Goal: Information Seeking & Learning: Learn about a topic

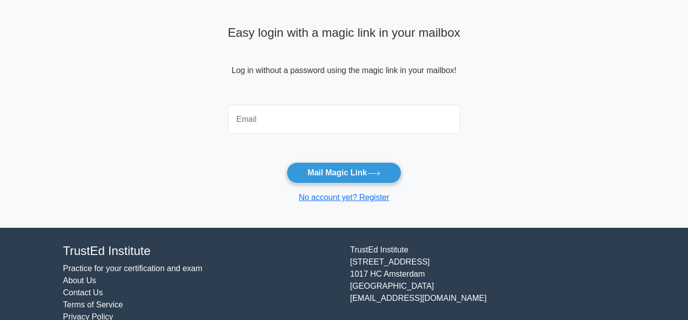
scroll to position [51, 0]
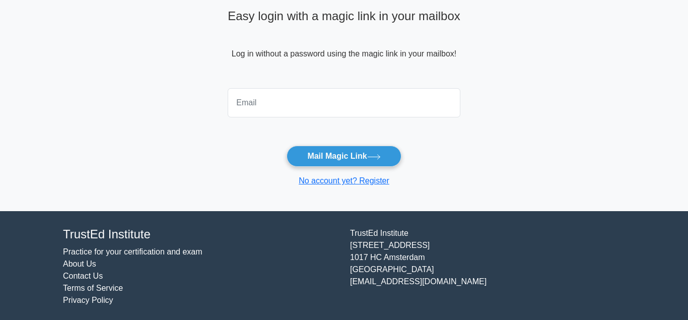
click at [104, 251] on link "Practice for your certification and exam" at bounding box center [132, 251] width 139 height 9
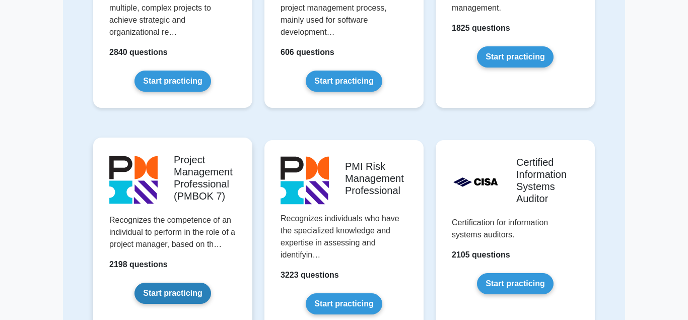
scroll to position [668, 0]
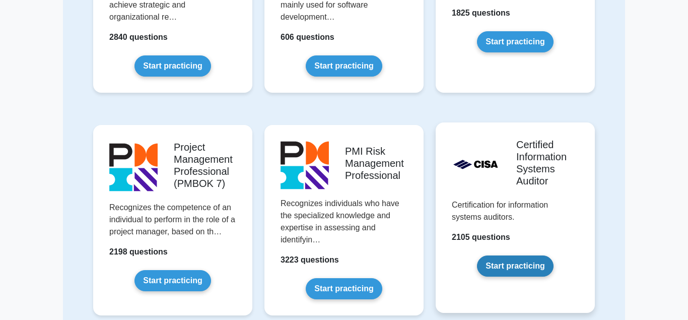
click at [495, 255] on link "Start practicing" at bounding box center [515, 265] width 76 height 21
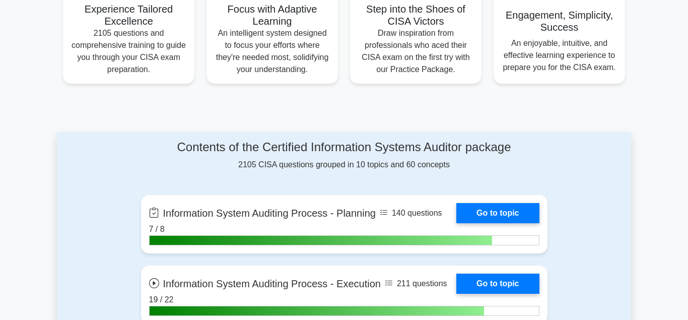
scroll to position [462, 0]
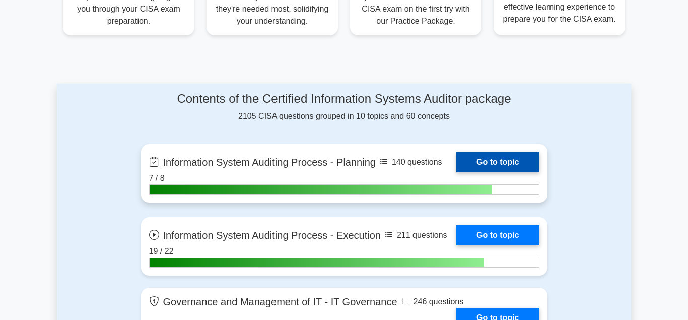
click at [488, 161] on link "Go to topic" at bounding box center [497, 162] width 83 height 20
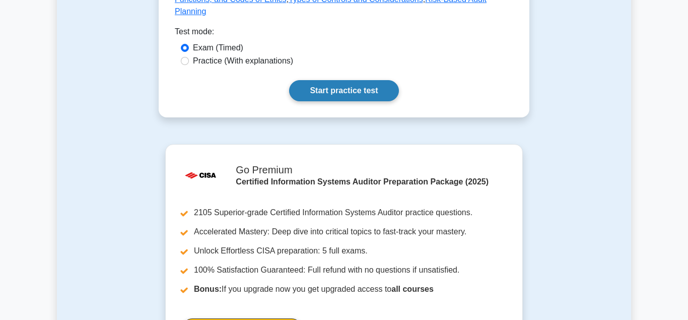
scroll to position [513, 0]
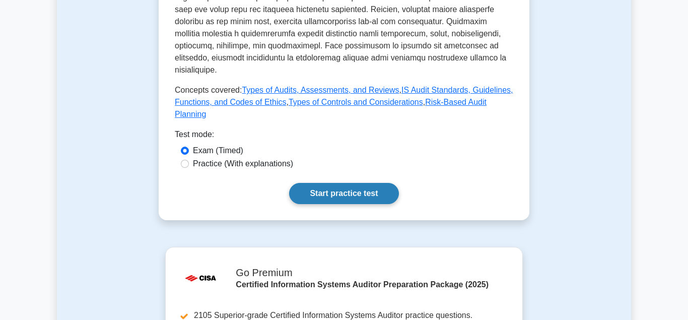
click at [336, 183] on link "Start practice test" at bounding box center [343, 193] width 109 height 21
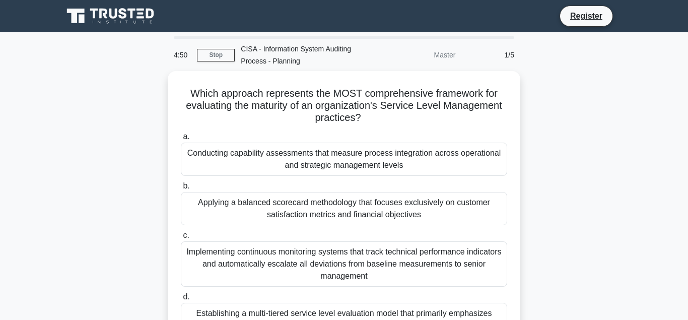
scroll to position [51, 0]
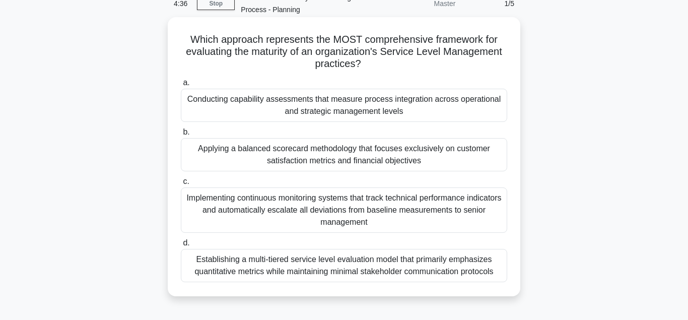
click at [327, 155] on div "Applying a balanced scorecard methodology that focuses exclusively on customer …" at bounding box center [344, 154] width 326 height 33
click at [181, 135] on input "b. Applying a balanced scorecard methodology that focuses exclusively on custom…" at bounding box center [181, 132] width 0 height 7
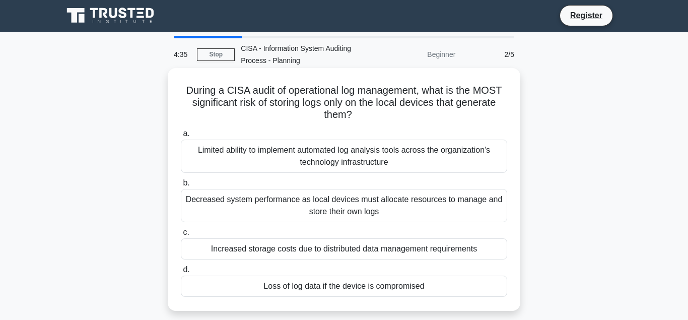
scroll to position [0, 0]
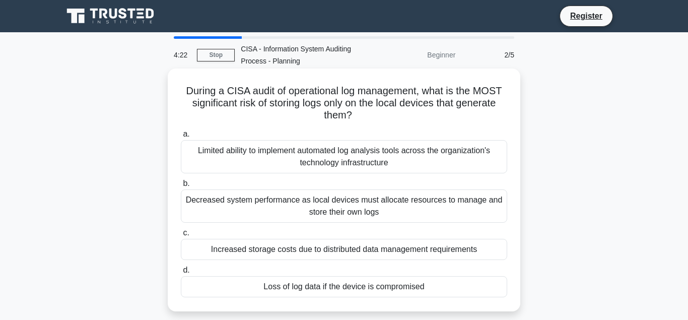
click at [335, 288] on div "Loss of log data if the device is compromised" at bounding box center [344, 286] width 326 height 21
click at [181, 273] on input "d. Loss of log data if the device is compromised" at bounding box center [181, 270] width 0 height 7
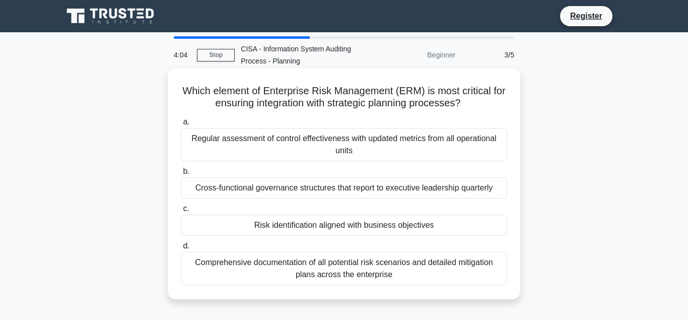
click at [323, 227] on div "Risk identification aligned with business objectives" at bounding box center [344, 224] width 326 height 21
click at [181, 212] on input "c. Risk identification aligned with business objectives" at bounding box center [181, 208] width 0 height 7
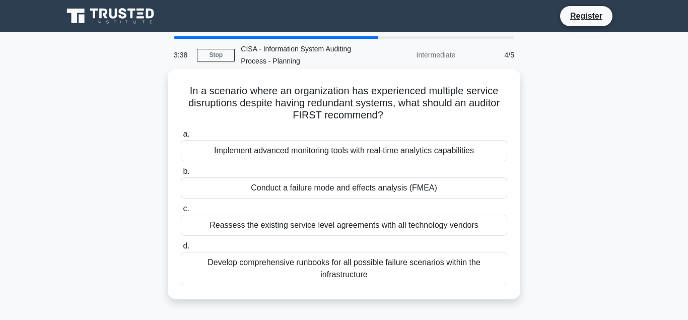
click at [301, 188] on div "Conduct a failure mode and effects analysis (FMEA)" at bounding box center [344, 187] width 326 height 21
click at [181, 175] on input "b. Conduct a failure mode and effects analysis (FMEA)" at bounding box center [181, 171] width 0 height 7
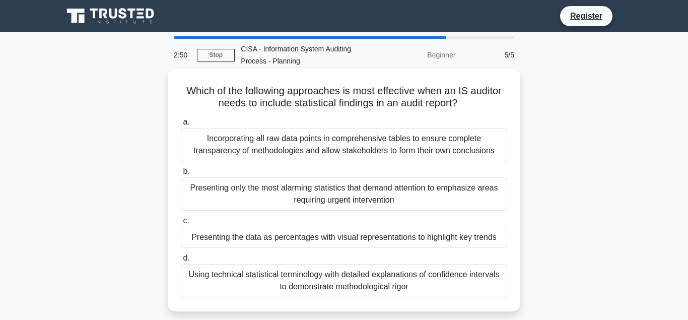
click at [302, 238] on div "Presenting the data as percentages with visual representations to highlight key…" at bounding box center [344, 237] width 326 height 21
click at [181, 224] on input "c. Presenting the data as percentages with visual representations to highlight …" at bounding box center [181, 220] width 0 height 7
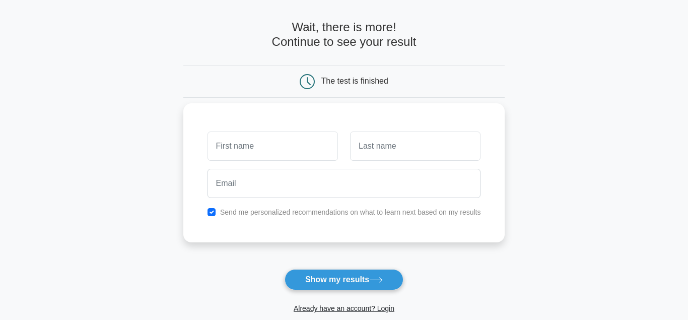
scroll to position [51, 0]
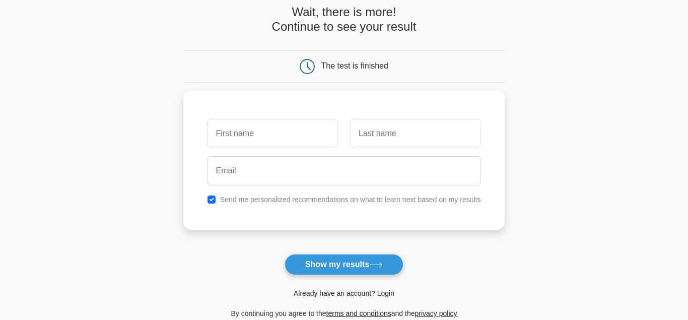
click at [339, 290] on link "Already have an account? Login" at bounding box center [343, 293] width 101 height 8
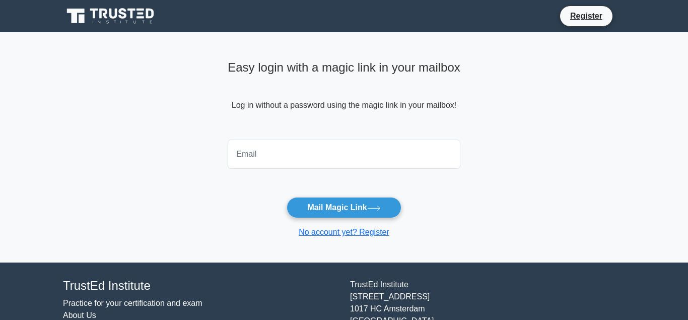
click at [247, 158] on input "email" at bounding box center [344, 153] width 233 height 29
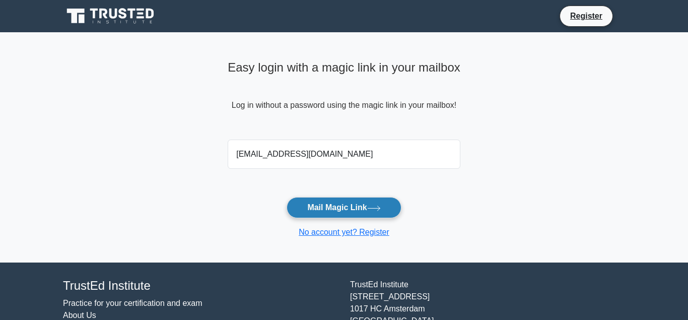
type input "constructionplatter@yahoo.com"
click at [336, 203] on button "Mail Magic Link" at bounding box center [343, 207] width 114 height 21
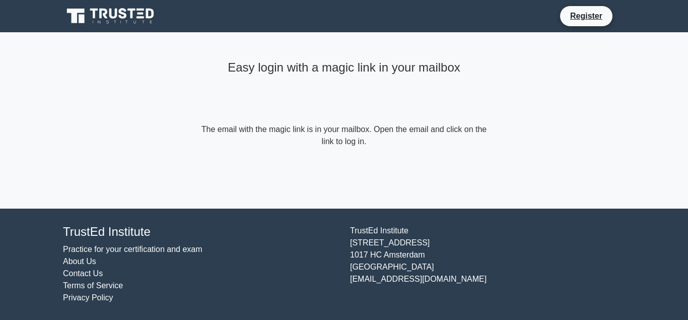
click at [111, 247] on link "Practice for your certification and exam" at bounding box center [132, 249] width 139 height 9
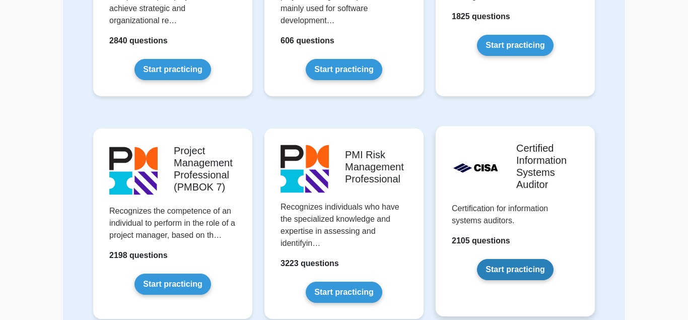
scroll to position [668, 0]
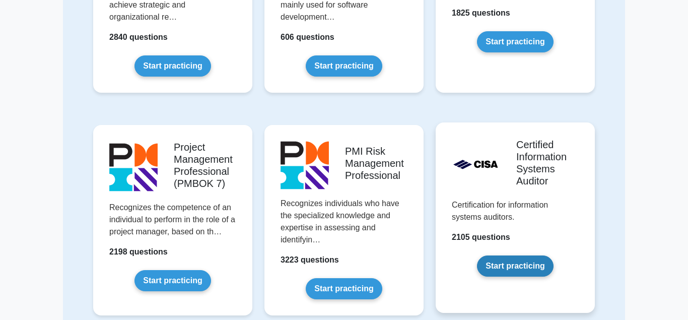
click at [497, 255] on link "Start practicing" at bounding box center [515, 265] width 76 height 21
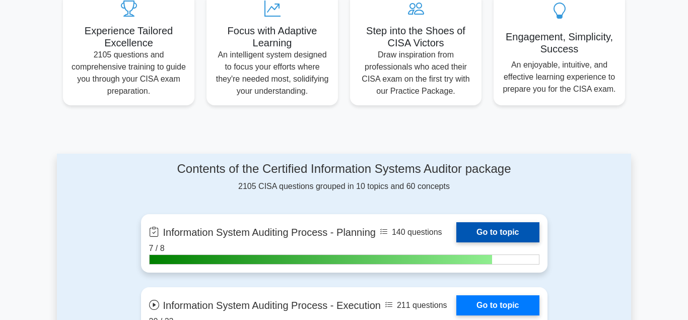
scroll to position [411, 0]
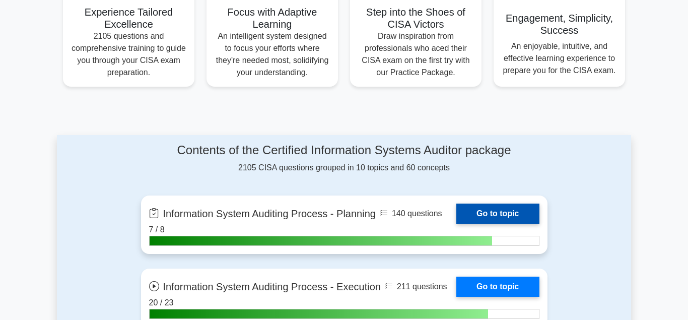
click at [482, 209] on link "Go to topic" at bounding box center [497, 213] width 83 height 20
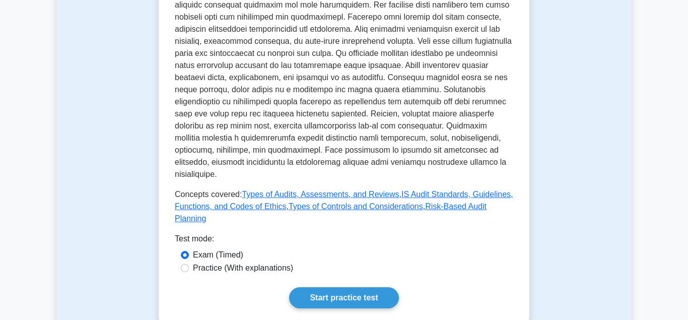
scroll to position [411, 0]
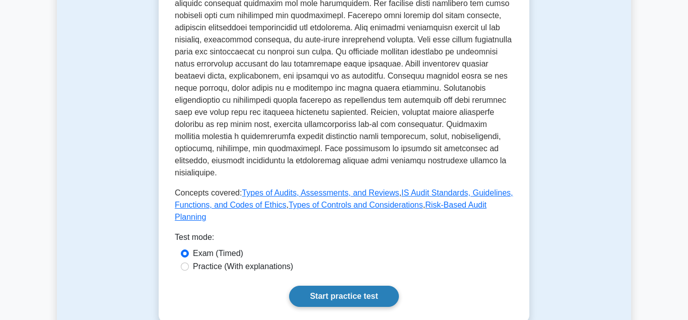
click at [332, 285] on link "Start practice test" at bounding box center [343, 295] width 109 height 21
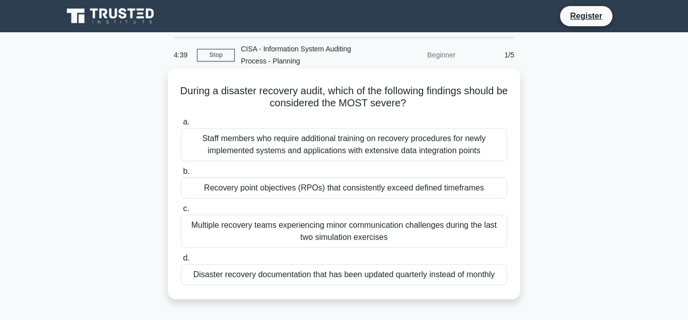
click at [289, 187] on div "Recovery point objectives (RPOs) that consistently exceed defined timeframes" at bounding box center [344, 187] width 326 height 21
click at [181, 175] on input "b. Recovery point objectives (RPOs) that consistently exceed defined timeframes" at bounding box center [181, 171] width 0 height 7
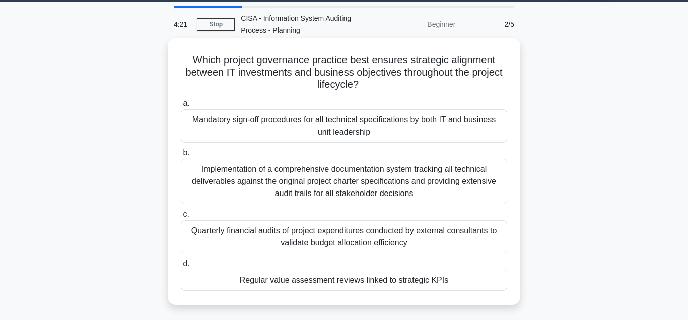
scroll to position [51, 0]
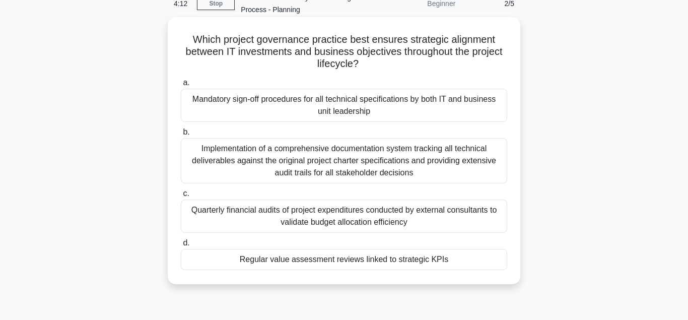
click at [268, 259] on div "Regular value assessment reviews linked to strategic KPIs" at bounding box center [344, 259] width 326 height 21
click at [181, 246] on input "d. Regular value assessment reviews linked to strategic KPIs" at bounding box center [181, 243] width 0 height 7
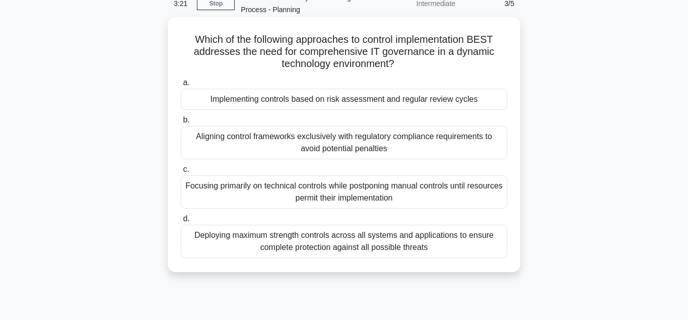
click at [275, 100] on div "Implementing controls based on risk assessment and regular review cycles" at bounding box center [344, 99] width 326 height 21
click at [181, 86] on input "a. Implementing controls based on risk assessment and regular review cycles" at bounding box center [181, 83] width 0 height 7
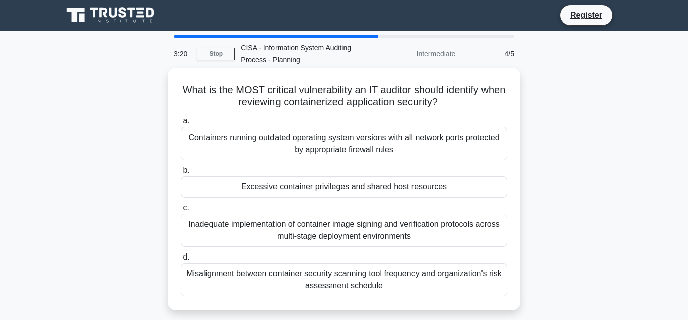
scroll to position [0, 0]
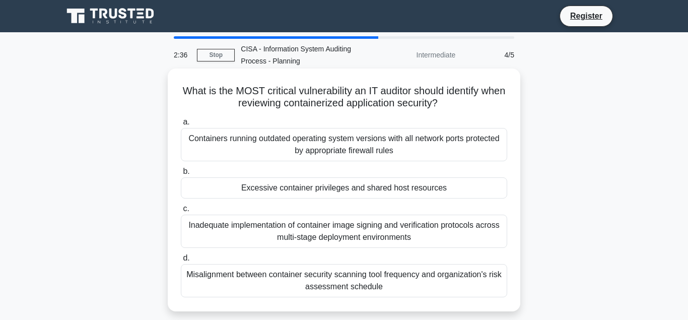
click at [283, 275] on div "Misalignment between container security scanning tool frequency and organizatio…" at bounding box center [344, 280] width 326 height 33
click at [181, 261] on input "d. Misalignment between container security scanning tool frequency and organiza…" at bounding box center [181, 258] width 0 height 7
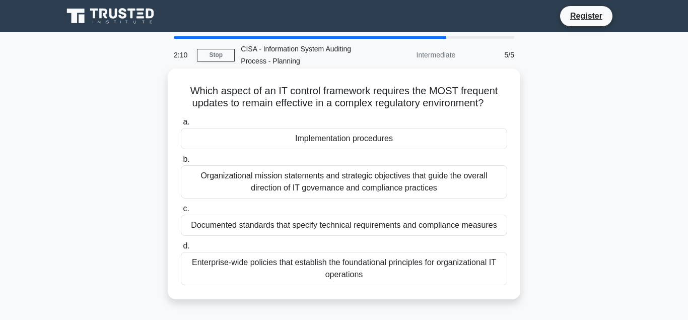
click at [317, 138] on div "Implementation procedures" at bounding box center [344, 138] width 326 height 21
click at [181, 125] on input "a. Implementation procedures" at bounding box center [181, 122] width 0 height 7
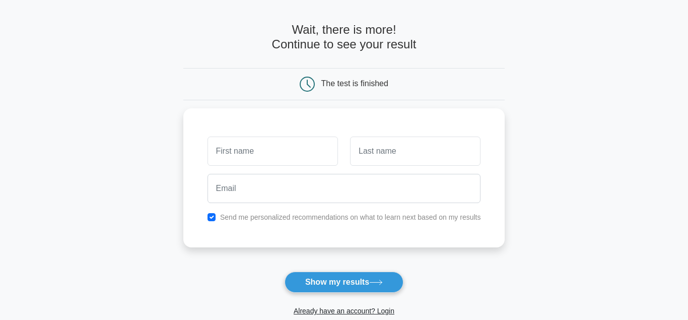
scroll to position [51, 0]
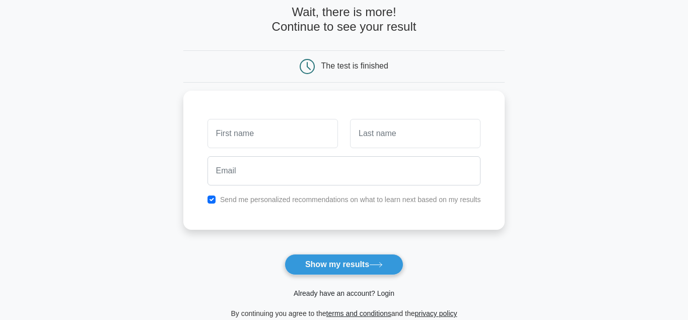
click at [331, 292] on link "Already have an account? Login" at bounding box center [343, 293] width 101 height 8
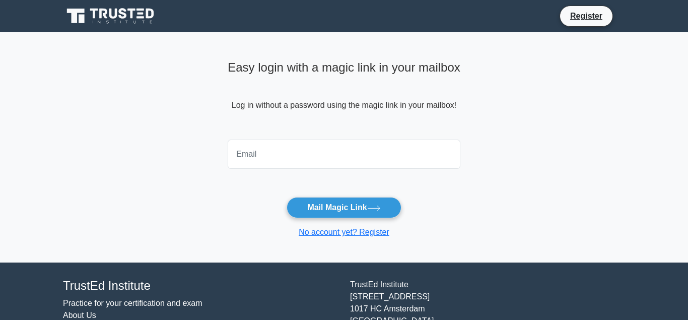
click at [241, 154] on input "email" at bounding box center [344, 153] width 233 height 29
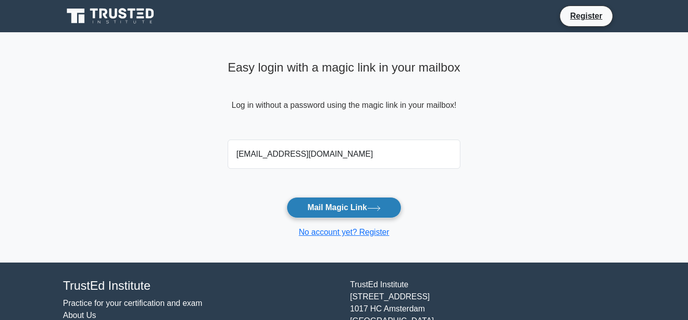
type input "[EMAIL_ADDRESS][DOMAIN_NAME]"
click at [318, 206] on button "Mail Magic Link" at bounding box center [343, 207] width 114 height 21
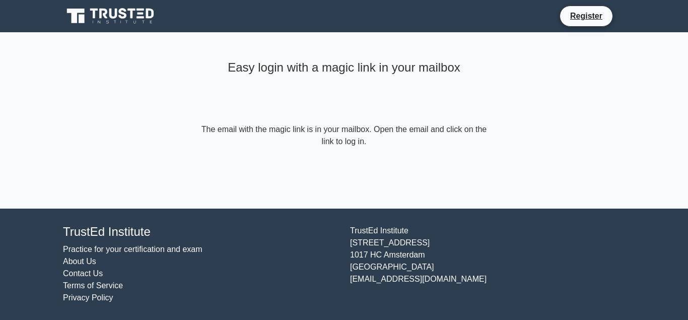
click at [117, 248] on link "Practice for your certification and exam" at bounding box center [132, 249] width 139 height 9
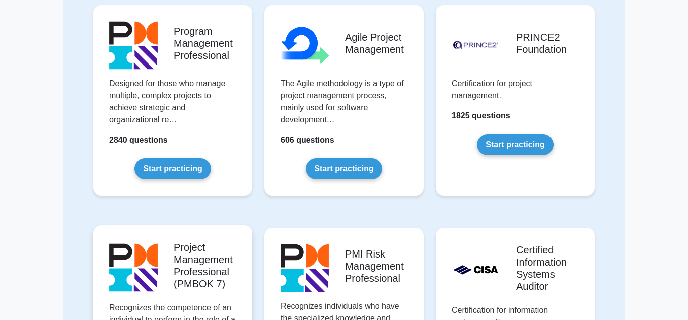
scroll to position [668, 0]
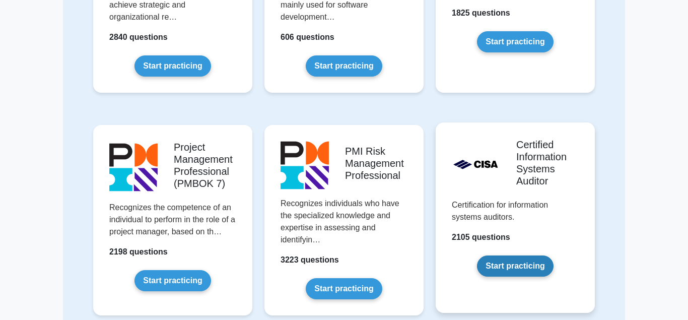
click at [506, 255] on link "Start practicing" at bounding box center [515, 265] width 76 height 21
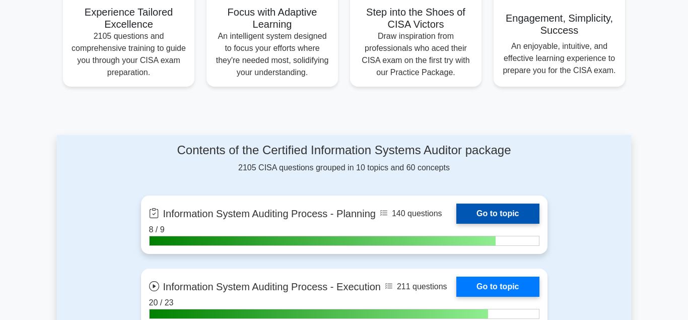
scroll to position [513, 0]
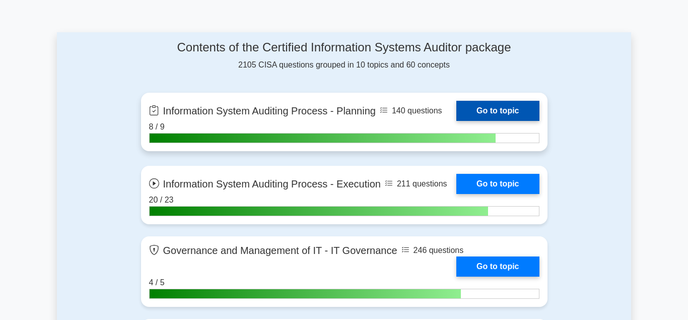
click at [495, 109] on link "Go to topic" at bounding box center [497, 111] width 83 height 20
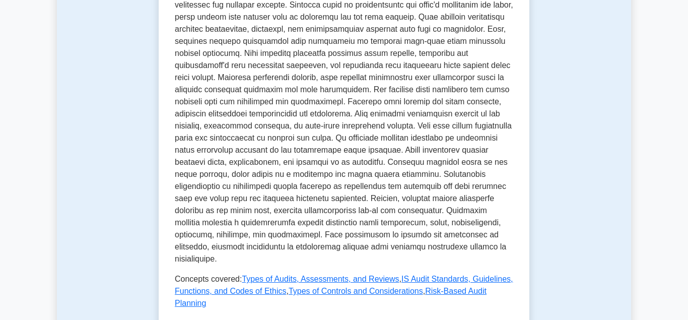
scroll to position [411, 0]
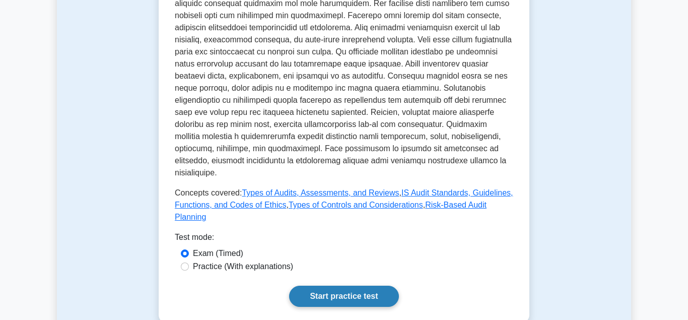
click at [328, 285] on link "Start practice test" at bounding box center [343, 295] width 109 height 21
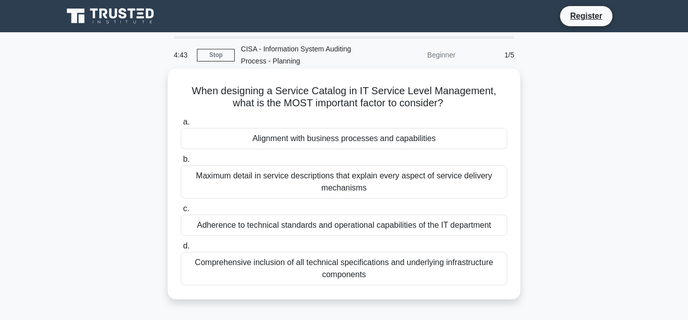
click at [319, 139] on div "Alignment with business processes and capabilities" at bounding box center [344, 138] width 326 height 21
click at [181, 125] on input "a. Alignment with business processes and capabilities" at bounding box center [181, 122] width 0 height 7
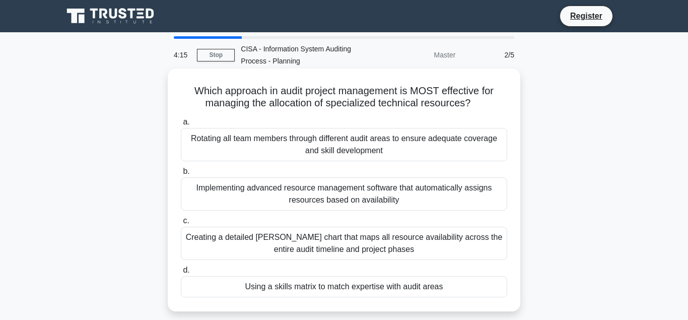
click at [284, 288] on div "Using a skills matrix to match expertise with audit areas" at bounding box center [344, 286] width 326 height 21
click at [181, 273] on input "d. Using a skills matrix to match expertise with audit areas" at bounding box center [181, 270] width 0 height 7
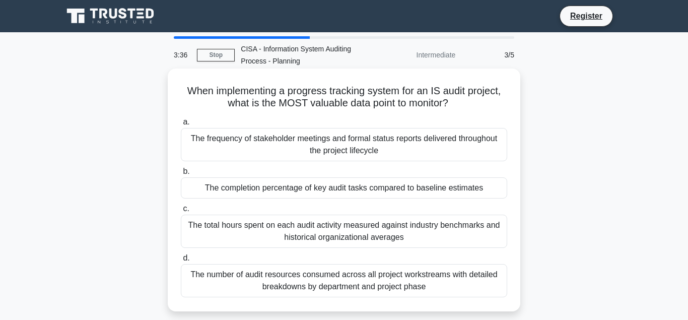
click at [308, 188] on div "The completion percentage of key audit tasks compared to baseline estimates" at bounding box center [344, 187] width 326 height 21
click at [181, 175] on input "b. The completion percentage of key audit tasks compared to baseline estimates" at bounding box center [181, 171] width 0 height 7
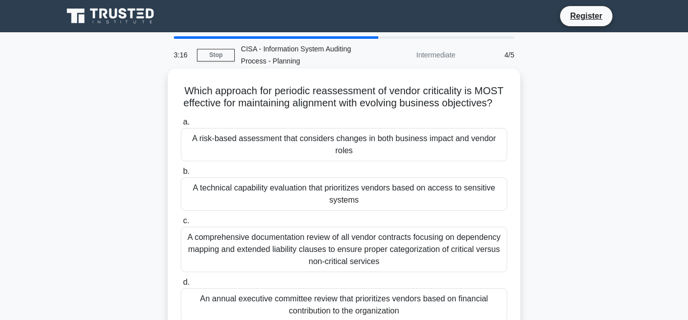
click at [284, 141] on div "A risk-based assessment that considers changes in both business impact and vend…" at bounding box center [344, 144] width 326 height 33
click at [181, 125] on input "a. A risk-based assessment that considers changes in both business impact and v…" at bounding box center [181, 122] width 0 height 7
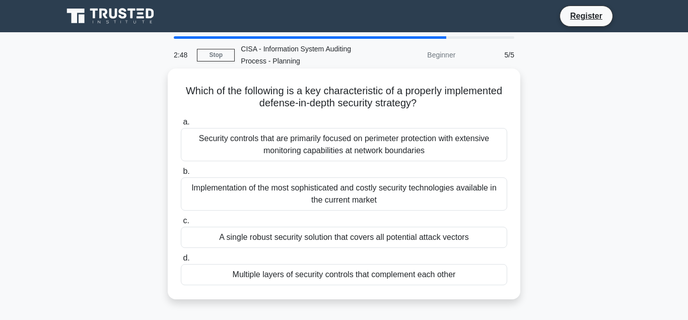
click at [326, 237] on div "A single robust security solution that covers all potential attack vectors" at bounding box center [344, 237] width 326 height 21
click at [181, 224] on input "c. A single robust security solution that covers all potential attack vectors" at bounding box center [181, 220] width 0 height 7
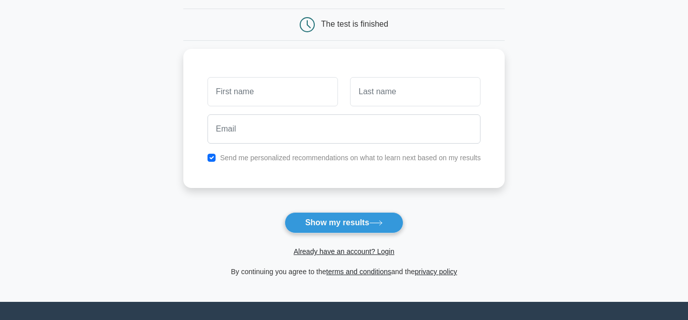
scroll to position [103, 0]
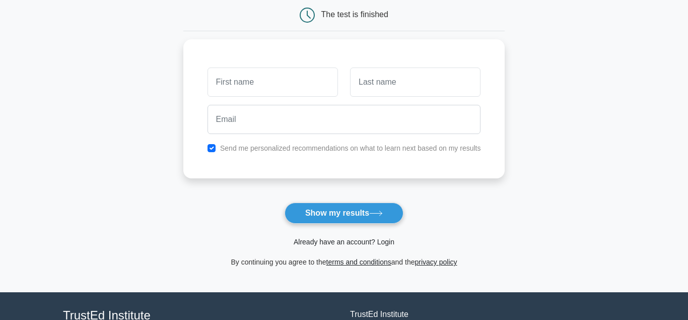
click at [327, 241] on link "Already have an account? Login" at bounding box center [343, 242] width 101 height 8
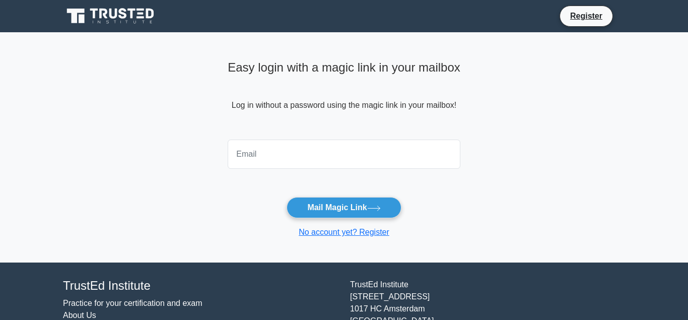
click at [256, 158] on input "email" at bounding box center [344, 153] width 233 height 29
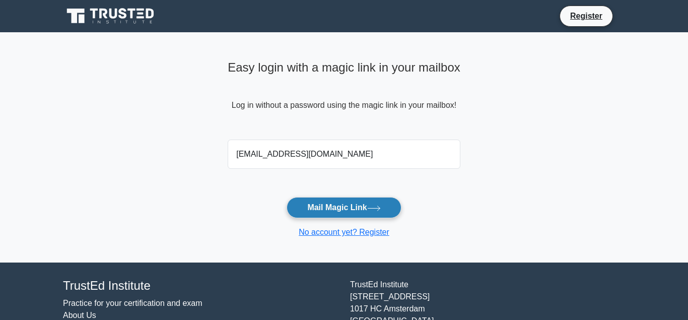
type input "constructionplatter@yahoo.com"
click at [339, 208] on button "Mail Magic Link" at bounding box center [343, 207] width 114 height 21
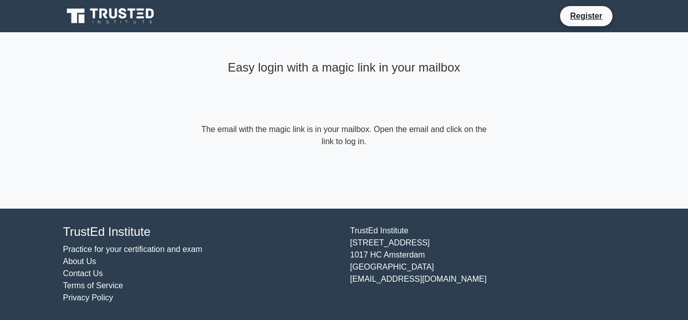
click at [105, 247] on link "Practice for your certification and exam" at bounding box center [132, 249] width 139 height 9
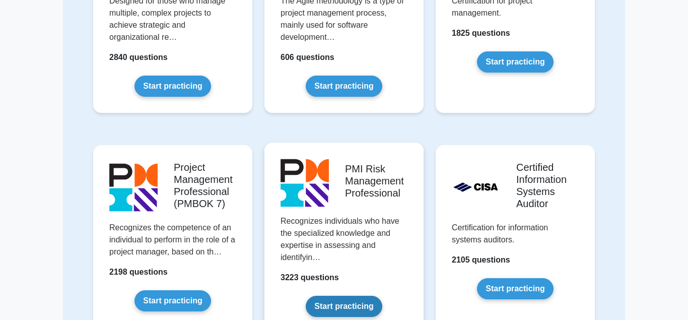
scroll to position [719, 0]
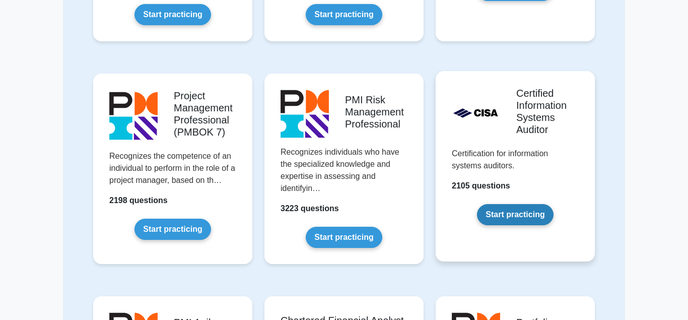
click at [508, 204] on link "Start practicing" at bounding box center [515, 214] width 76 height 21
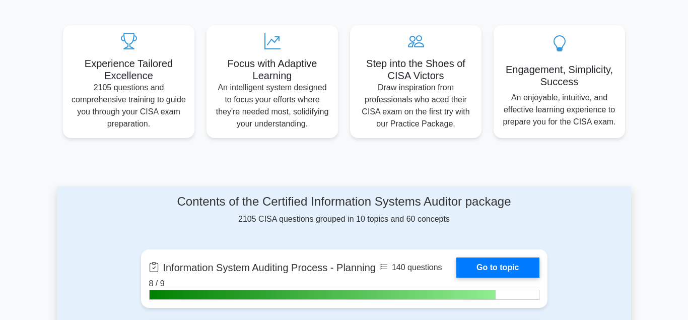
scroll to position [462, 0]
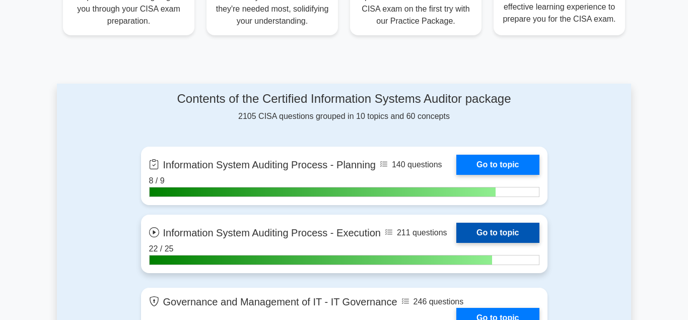
click at [485, 232] on link "Go to topic" at bounding box center [497, 233] width 83 height 20
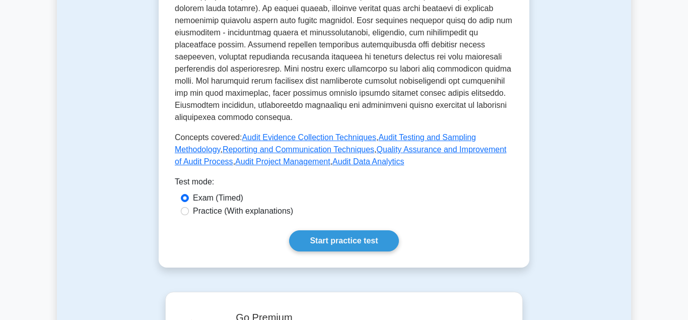
scroll to position [513, 0]
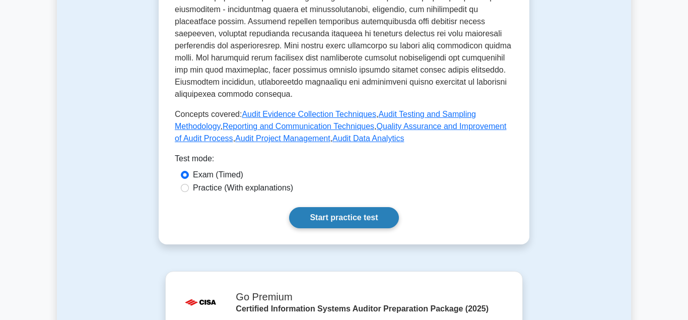
click at [336, 207] on link "Start practice test" at bounding box center [343, 217] width 109 height 21
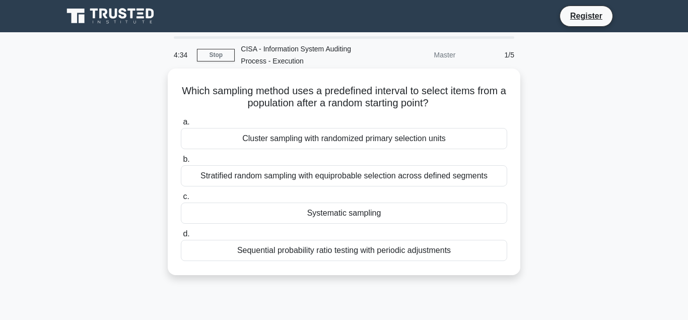
click at [320, 212] on div "Systematic sampling" at bounding box center [344, 212] width 326 height 21
click at [181, 200] on input "c. Systematic sampling" at bounding box center [181, 196] width 0 height 7
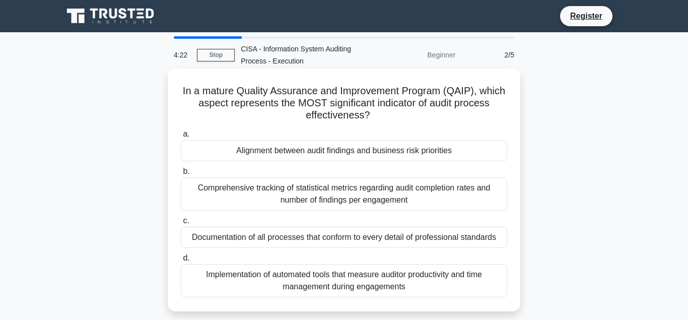
click at [290, 151] on div "Alignment between audit findings and business risk priorities" at bounding box center [344, 150] width 326 height 21
click at [181, 137] on input "a. Alignment between audit findings and business risk priorities" at bounding box center [181, 134] width 0 height 7
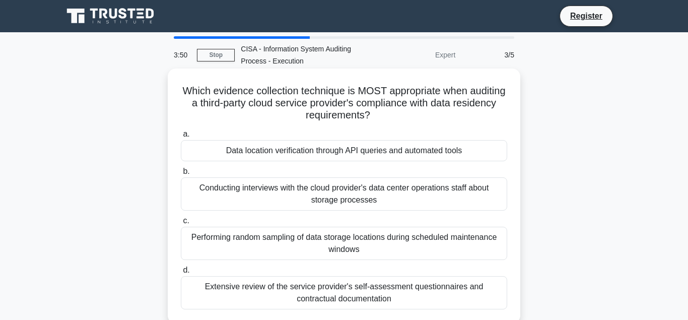
click at [298, 152] on div "Data location verification through API queries and automated tools" at bounding box center [344, 150] width 326 height 21
click at [181, 137] on input "a. Data location verification through API queries and automated tools" at bounding box center [181, 134] width 0 height 7
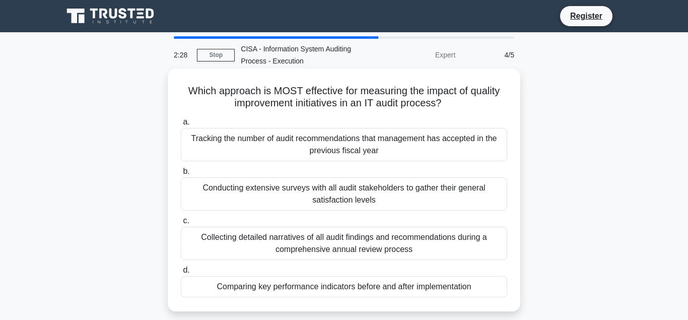
click at [299, 136] on div "Tracking the number of audit recommendations that management has accepted in th…" at bounding box center [344, 144] width 326 height 33
click at [181, 125] on input "a. Tracking the number of audit recommendations that management has accepted in…" at bounding box center [181, 122] width 0 height 7
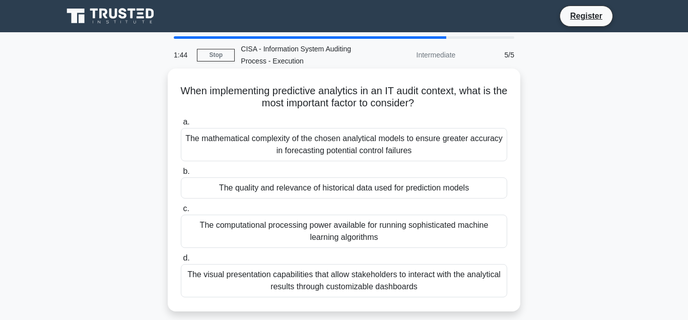
click at [281, 191] on div "The quality and relevance of historical data used for prediction models" at bounding box center [344, 187] width 326 height 21
click at [181, 175] on input "b. The quality and relevance of historical data used for prediction models" at bounding box center [181, 171] width 0 height 7
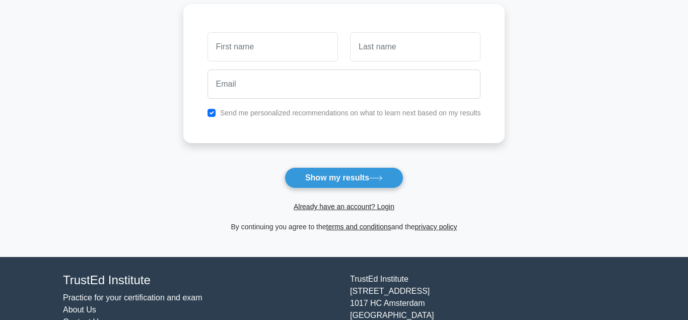
scroll to position [154, 0]
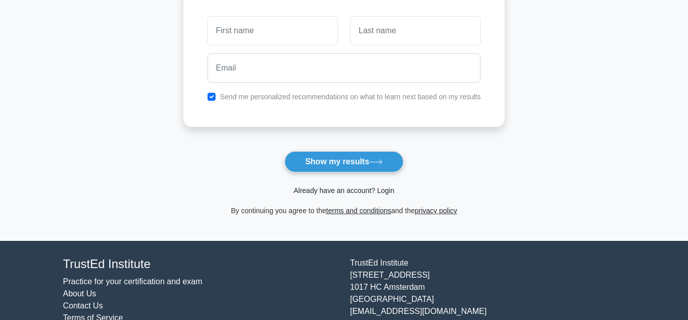
click at [325, 189] on link "Already have an account? Login" at bounding box center [343, 190] width 101 height 8
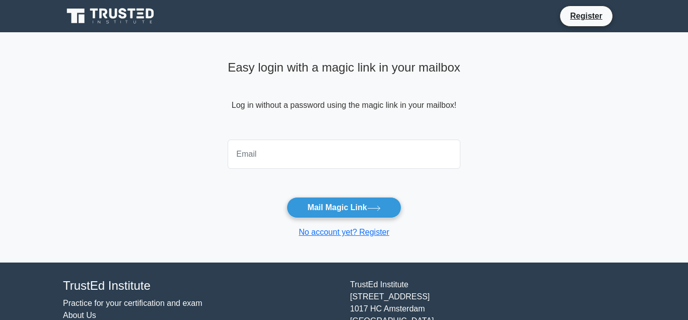
click at [259, 163] on input "email" at bounding box center [344, 153] width 233 height 29
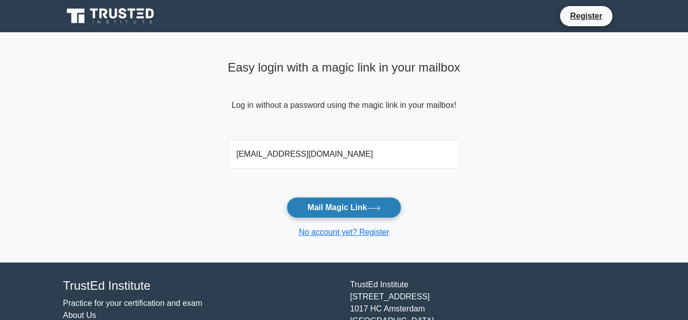
type input "constructionplatter@yahoo.com"
click at [330, 205] on button "Mail Magic Link" at bounding box center [343, 207] width 114 height 21
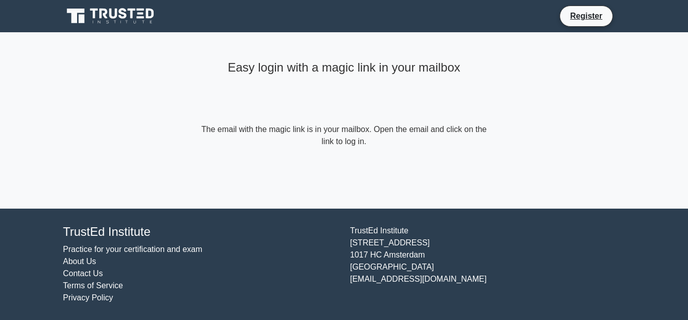
click at [97, 249] on link "Practice for your certification and exam" at bounding box center [132, 249] width 139 height 9
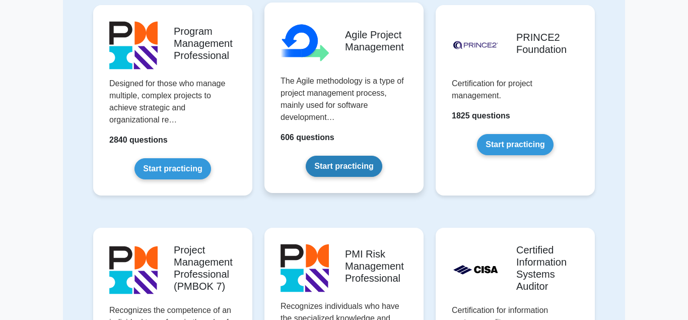
scroll to position [668, 0]
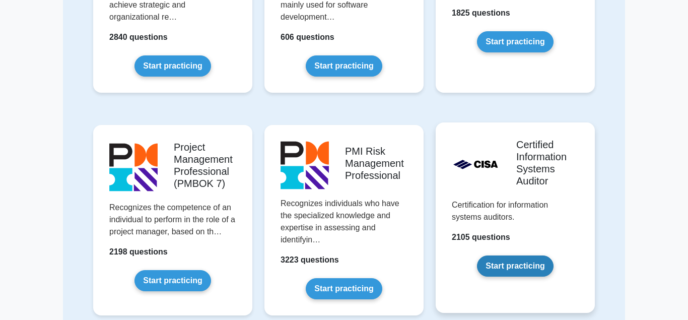
click at [511, 255] on link "Start practicing" at bounding box center [515, 265] width 76 height 21
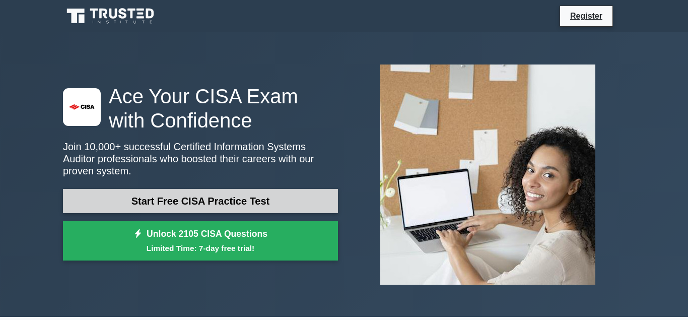
click at [181, 198] on link "Start Free CISA Practice Test" at bounding box center [200, 201] width 275 height 24
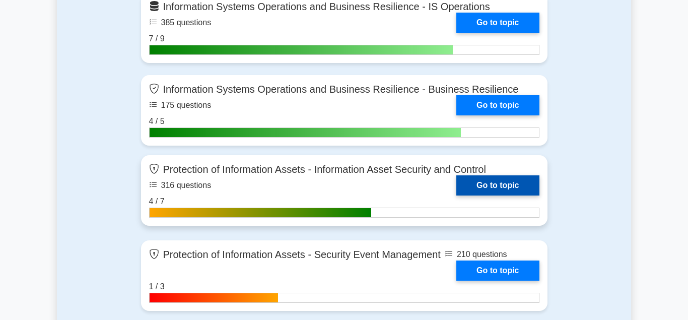
scroll to position [1130, 0]
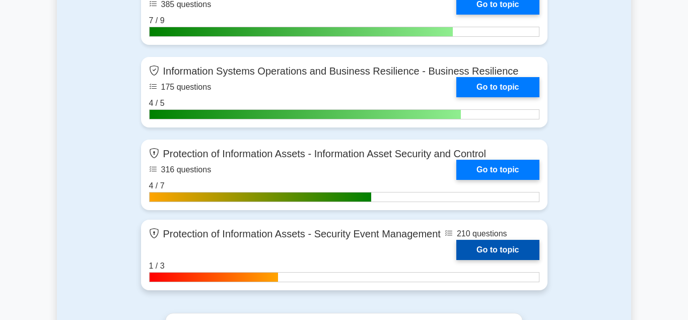
click at [490, 249] on link "Go to topic" at bounding box center [497, 250] width 83 height 20
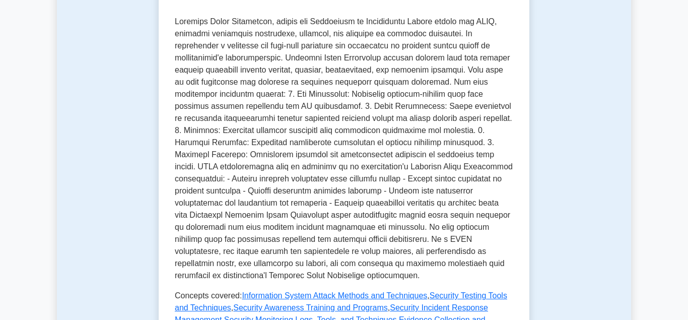
scroll to position [411, 0]
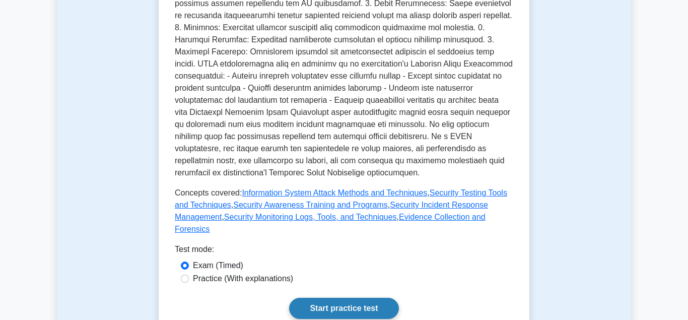
click at [330, 298] on link "Start practice test" at bounding box center [343, 308] width 109 height 21
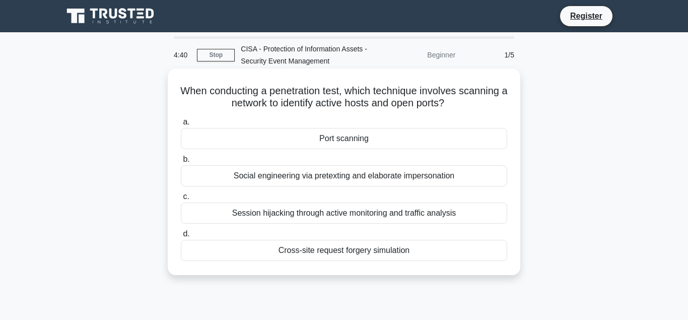
click at [346, 139] on div "Port scanning" at bounding box center [344, 138] width 326 height 21
click at [181, 125] on input "a. [GEOGRAPHIC_DATA]" at bounding box center [181, 122] width 0 height 7
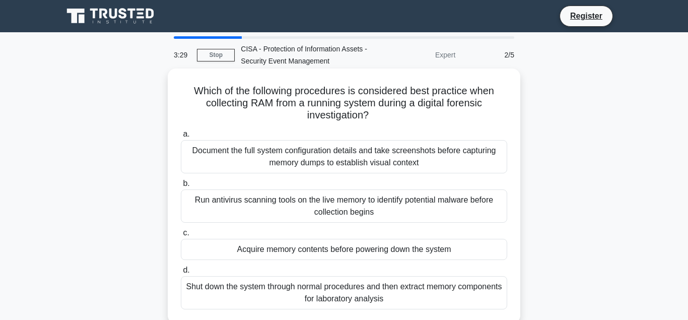
click at [328, 250] on div "Acquire memory contents before powering down the system" at bounding box center [344, 249] width 326 height 21
click at [181, 236] on input "c. Acquire memory contents before powering down the system" at bounding box center [181, 233] width 0 height 7
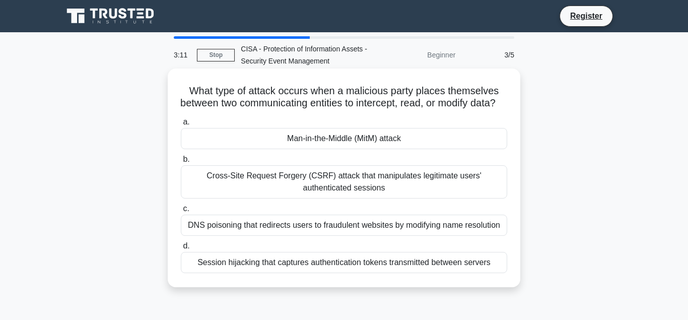
click at [328, 149] on div "Man-in-the-Middle (MitM) attack" at bounding box center [344, 138] width 326 height 21
click at [181, 125] on input "a. Man-in-the-Middle (MitM) attack" at bounding box center [181, 122] width 0 height 7
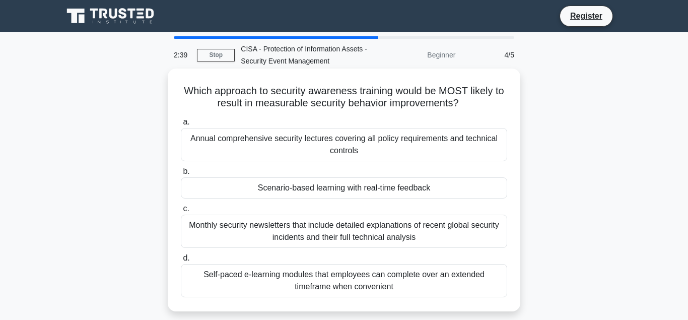
click at [328, 187] on div "Scenario-based learning with real-time feedback" at bounding box center [344, 187] width 326 height 21
click at [181, 175] on input "b. Scenario-based learning with real-time feedback" at bounding box center [181, 171] width 0 height 7
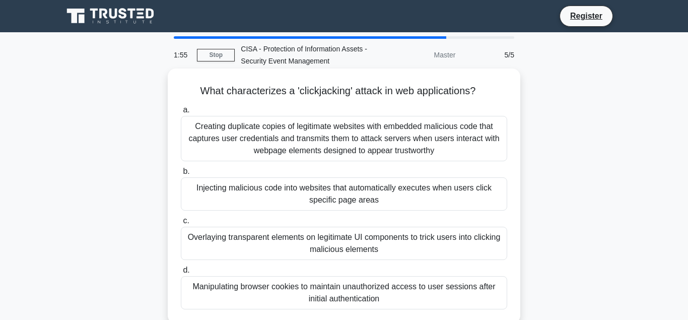
click at [325, 190] on div "Injecting malicious code into websites that automatically executes when users c…" at bounding box center [344, 193] width 326 height 33
click at [181, 175] on input "b. Injecting malicious code into websites that automatically executes when user…" at bounding box center [181, 171] width 0 height 7
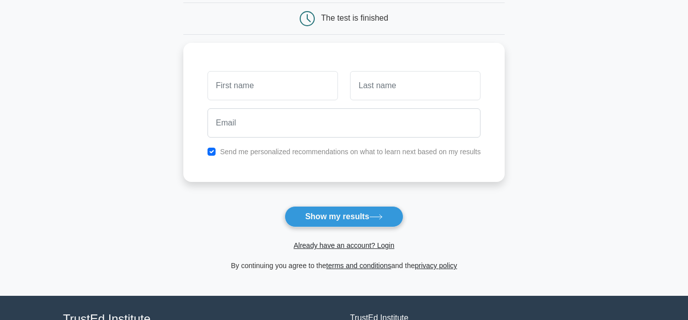
scroll to position [103, 0]
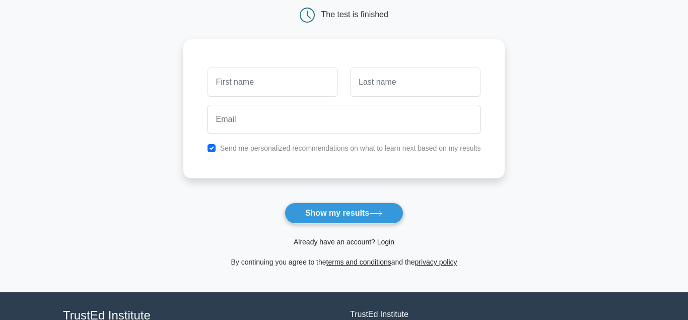
click at [319, 243] on link "Already have an account? Login" at bounding box center [343, 242] width 101 height 8
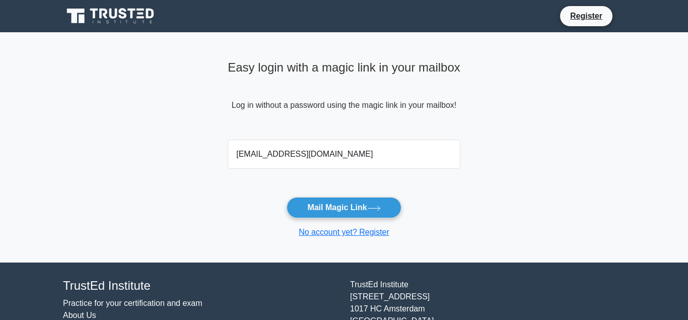
click at [321, 169] on input "constructionplatter@yahoo.com" at bounding box center [344, 153] width 233 height 29
type input "constructionplatter@yahoo.com"
click at [327, 207] on button "Mail Magic Link" at bounding box center [343, 207] width 114 height 21
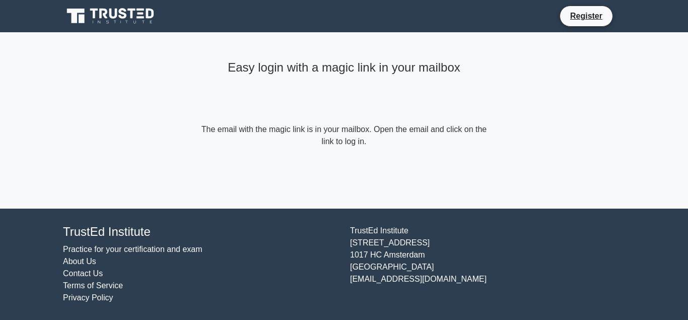
click at [115, 249] on link "Practice for your certification and exam" at bounding box center [132, 249] width 139 height 9
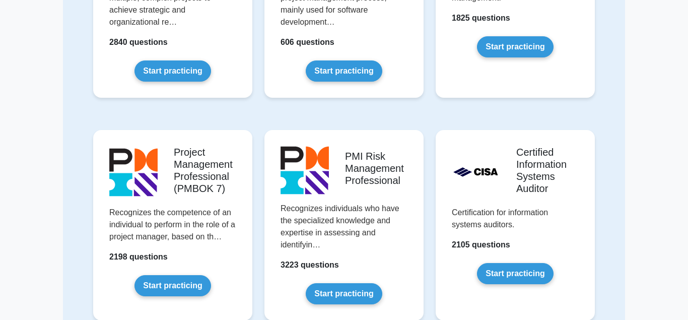
scroll to position [668, 0]
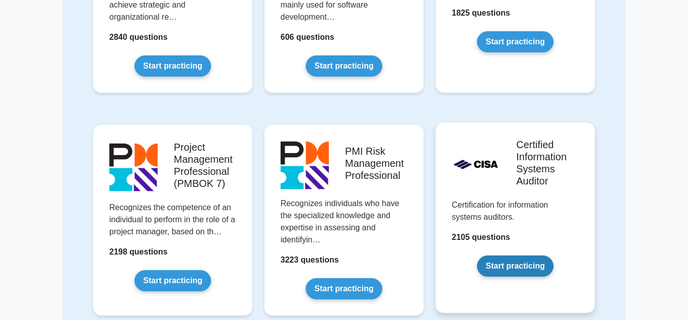
click at [505, 255] on link "Start practicing" at bounding box center [515, 265] width 76 height 21
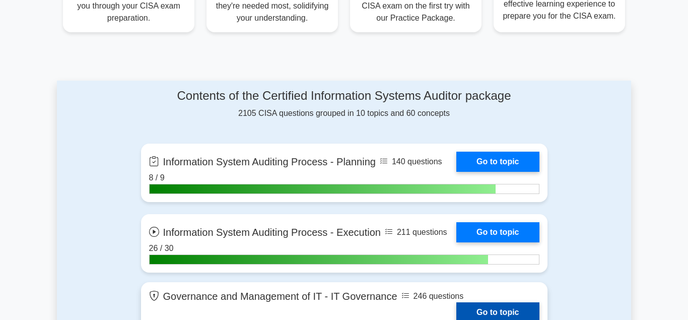
scroll to position [565, 0]
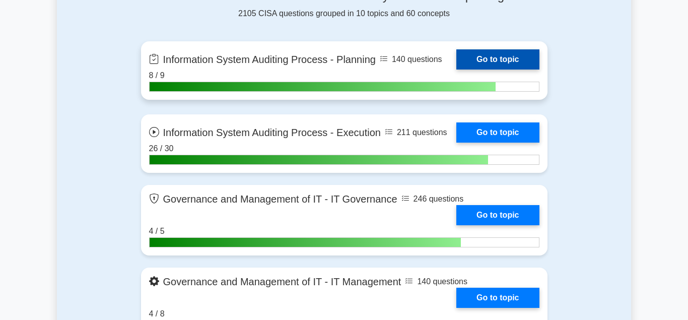
click at [486, 60] on link "Go to topic" at bounding box center [497, 59] width 83 height 20
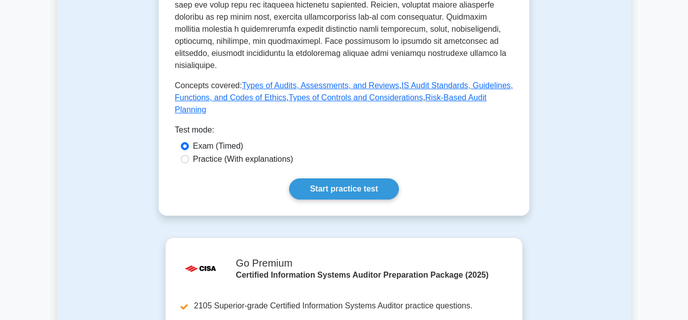
scroll to position [565, 0]
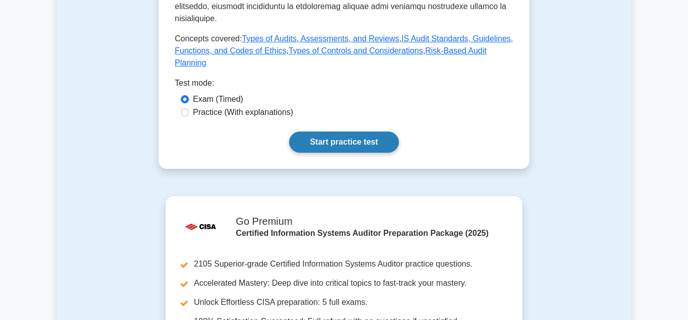
click at [339, 131] on link "Start practice test" at bounding box center [343, 141] width 109 height 21
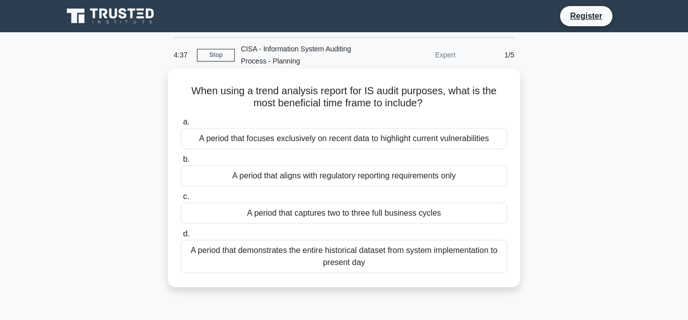
click at [292, 213] on div "A period that captures two to three full business cycles" at bounding box center [344, 212] width 326 height 21
click at [181, 200] on input "c. A period that captures two to three full business cycles" at bounding box center [181, 196] width 0 height 7
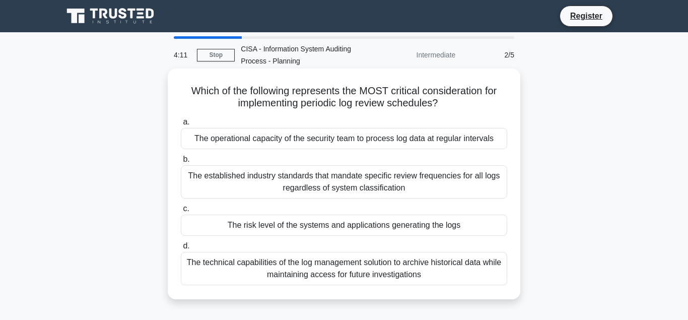
click at [296, 226] on div "The risk level of the systems and applications generating the logs" at bounding box center [344, 224] width 326 height 21
click at [181, 212] on input "c. The risk level of the systems and applications generating the logs" at bounding box center [181, 208] width 0 height 7
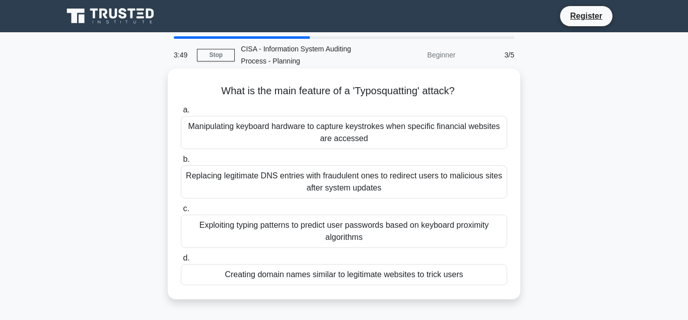
click at [319, 276] on div "Creating domain names similar to legitimate websites to trick users" at bounding box center [344, 274] width 326 height 21
click at [181, 261] on input "d. Creating domain names similar to legitimate websites to trick users" at bounding box center [181, 258] width 0 height 7
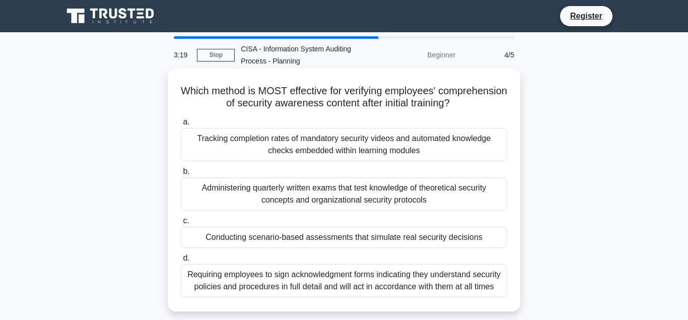
click at [275, 239] on div "Conducting scenario-based assessments that simulate real security decisions" at bounding box center [344, 237] width 326 height 21
click at [181, 224] on input "c. Conducting scenario-based assessments that simulate real security decisions" at bounding box center [181, 220] width 0 height 7
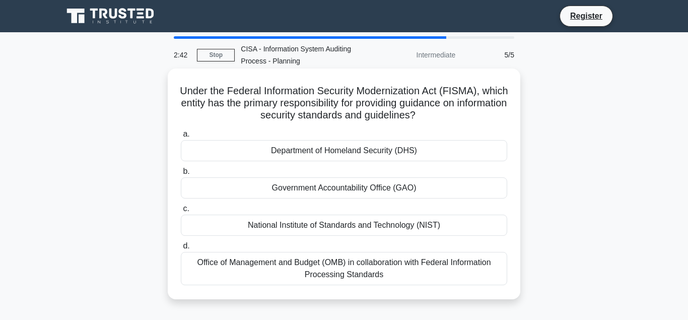
click at [289, 226] on div "National Institute of Standards and Technology (NIST)" at bounding box center [344, 224] width 326 height 21
click at [181, 212] on input "c. National Institute of Standards and Technology (NIST)" at bounding box center [181, 208] width 0 height 7
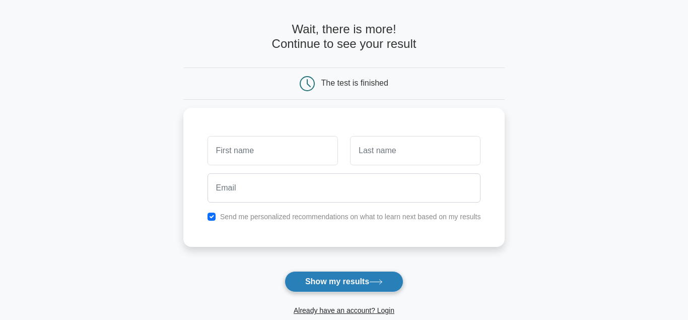
scroll to position [51, 0]
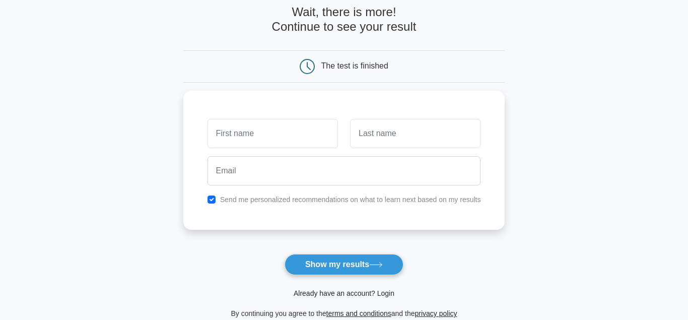
click at [332, 292] on link "Already have an account? Login" at bounding box center [343, 293] width 101 height 8
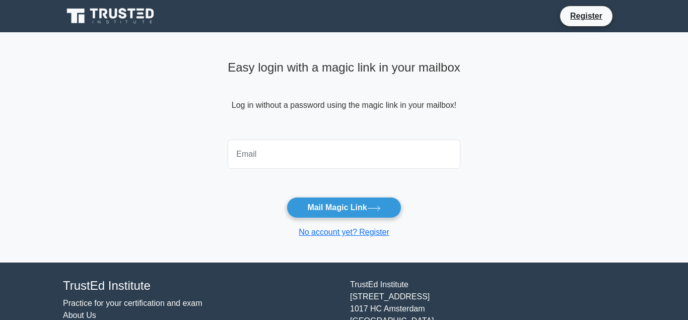
click at [256, 157] on input "email" at bounding box center [344, 153] width 233 height 29
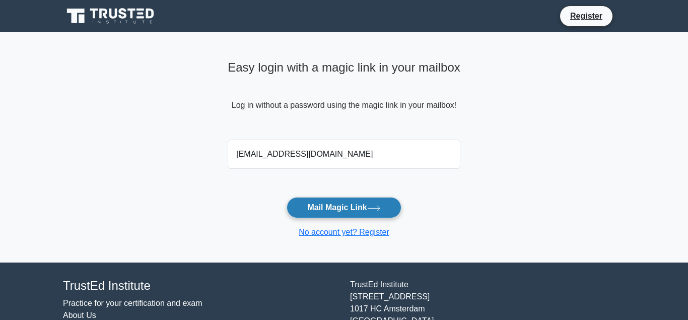
type input "[EMAIL_ADDRESS][DOMAIN_NAME]"
click at [323, 201] on button "Mail Magic Link" at bounding box center [343, 207] width 114 height 21
